Goal: Check status

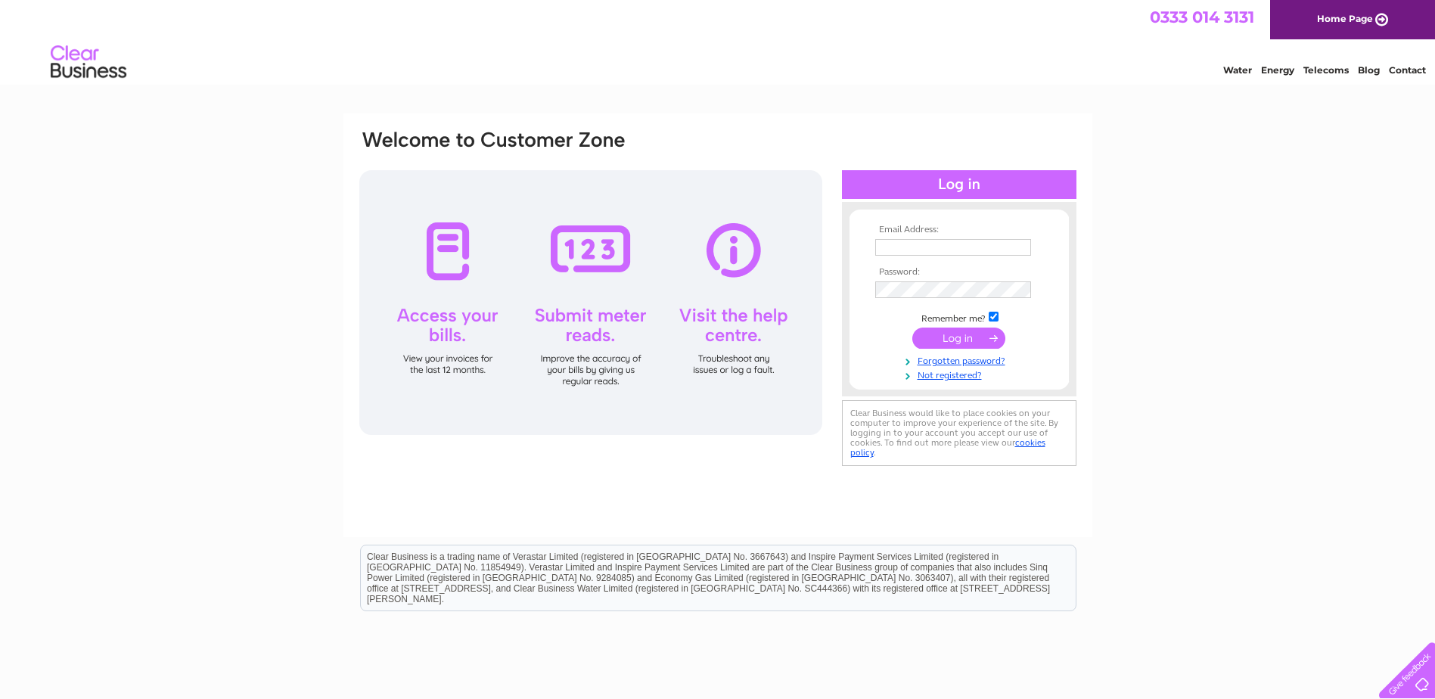
type input "ptrmackie@yahoo.co.uk"
click at [949, 339] on input "submit" at bounding box center [958, 337] width 93 height 21
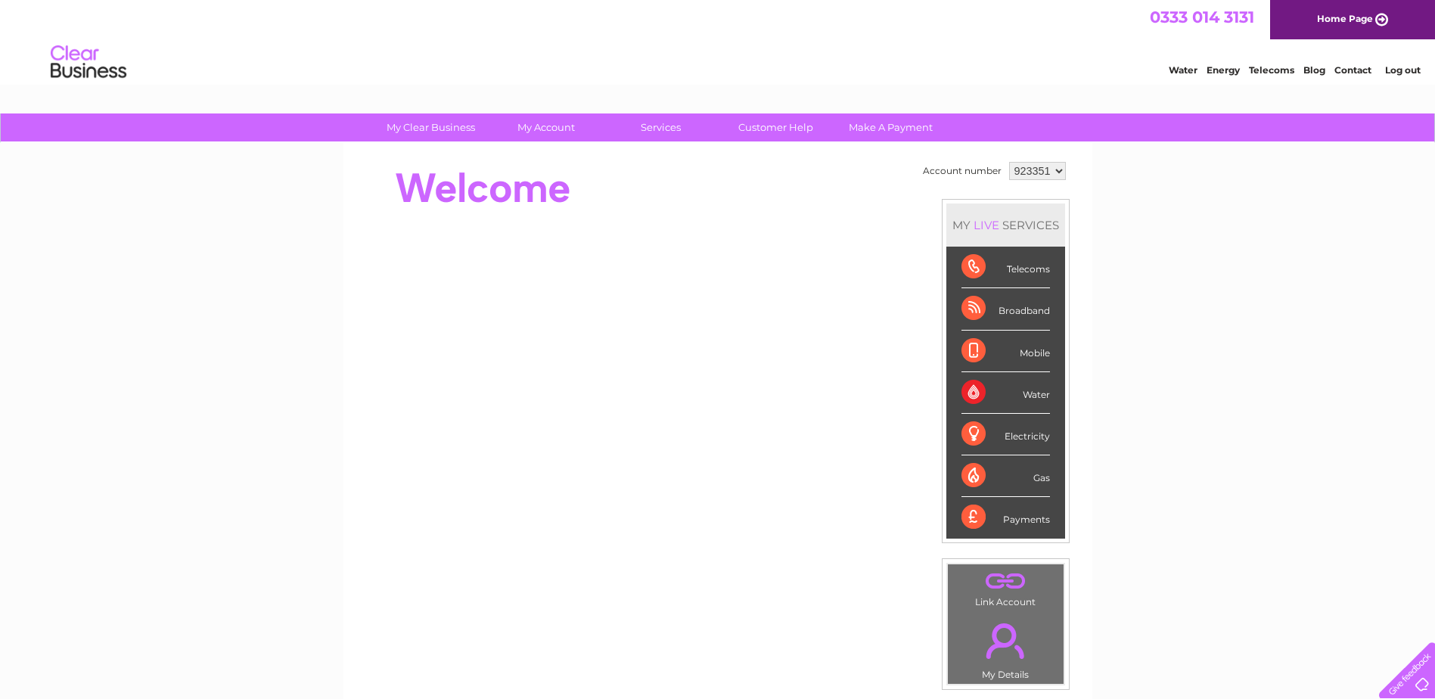
click at [970, 390] on div "Water" at bounding box center [1005, 393] width 88 height 42
click at [1036, 397] on div "Water" at bounding box center [1005, 393] width 88 height 42
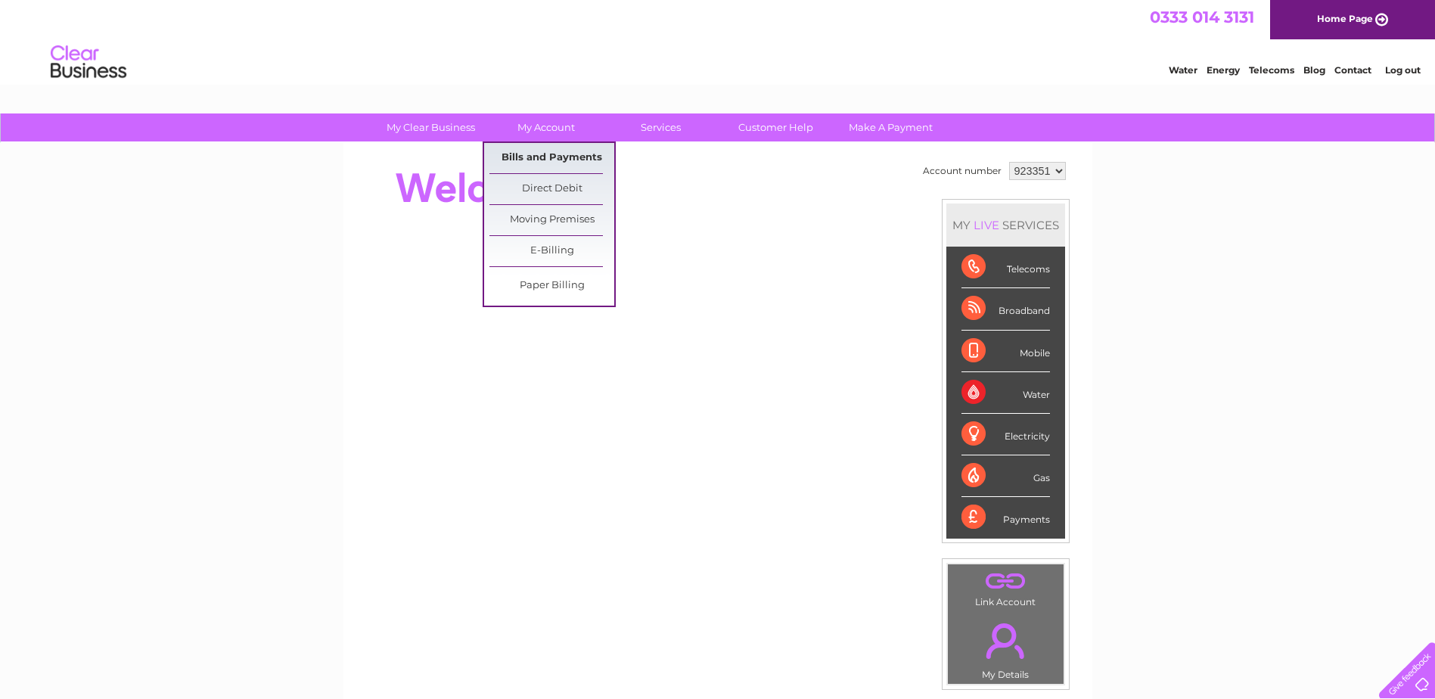
click at [551, 149] on link "Bills and Payments" at bounding box center [551, 158] width 125 height 30
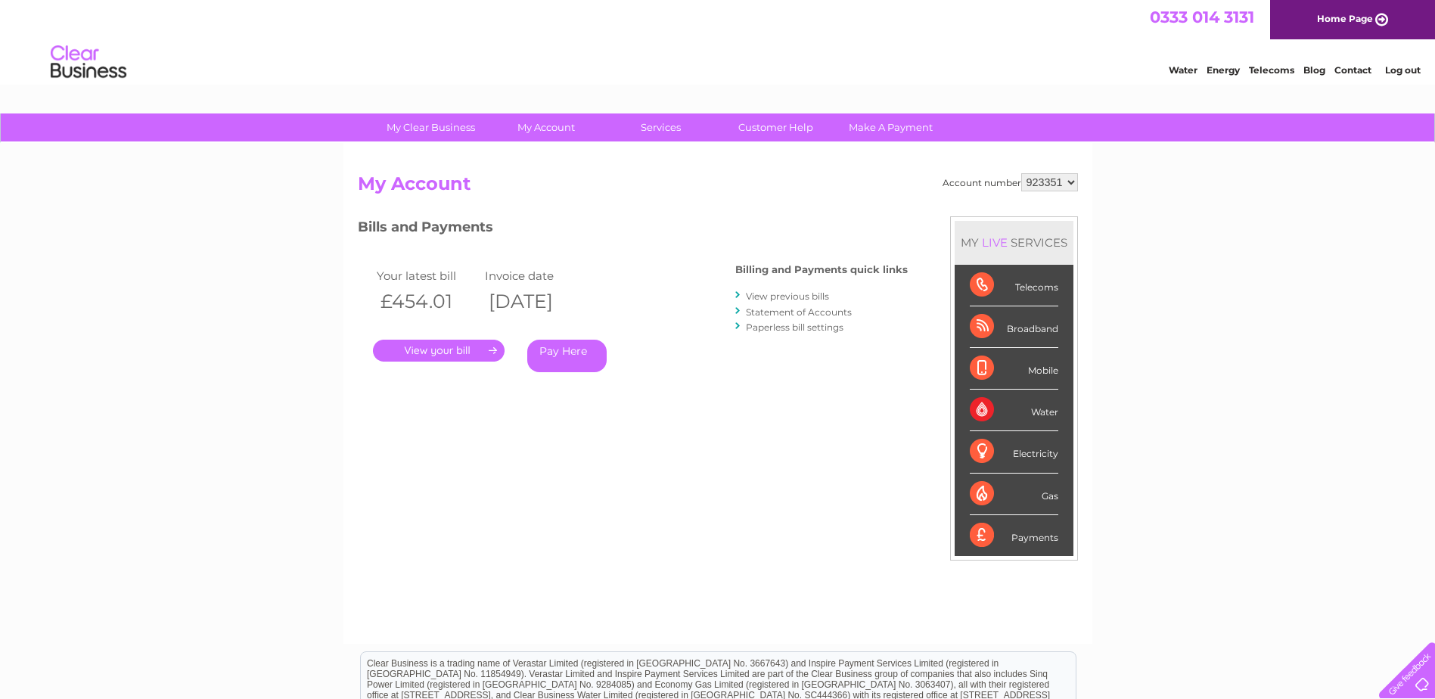
click at [458, 347] on link "." at bounding box center [439, 351] width 132 height 22
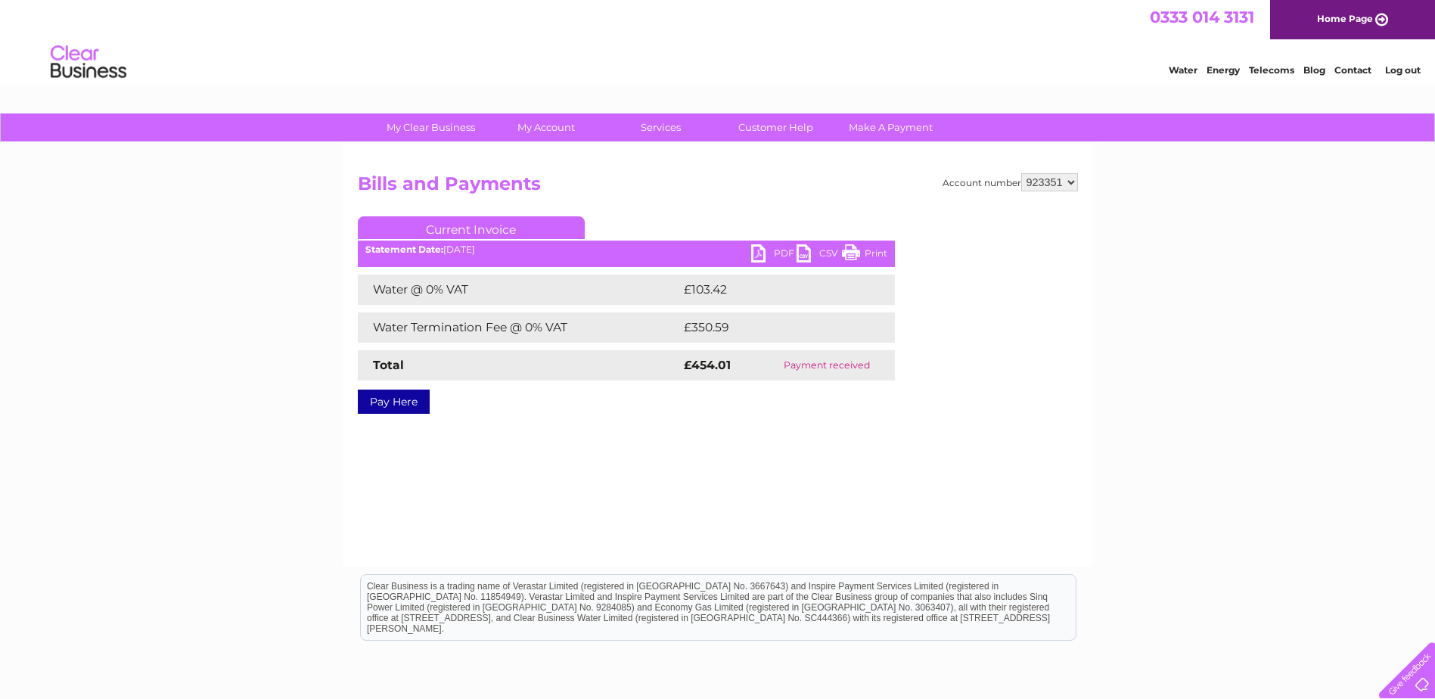
click at [773, 250] on link "PDF" at bounding box center [773, 255] width 45 height 22
